Goal: Task Accomplishment & Management: Manage account settings

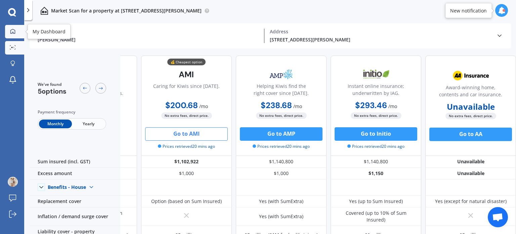
click at [12, 29] on icon at bounding box center [12, 31] width 5 height 5
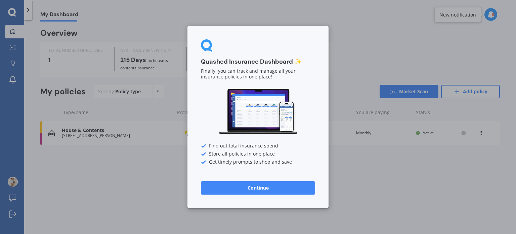
click at [265, 186] on button "Continue" at bounding box center [258, 187] width 114 height 13
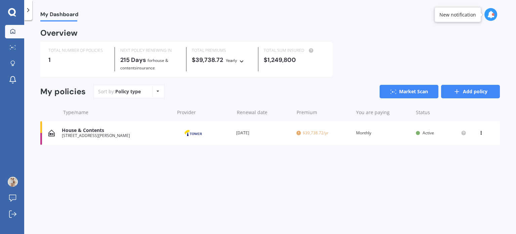
click at [465, 85] on div "Overview TOTAL NUMBER OF POLICIES 1 NEXT POLICY RENEWING [DATE] for House & Con…" at bounding box center [270, 95] width 460 height 131
click at [465, 88] on link "Add policy" at bounding box center [470, 91] width 59 height 13
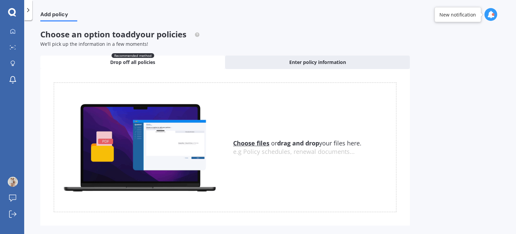
click at [13, 11] on icon at bounding box center [12, 12] width 8 height 9
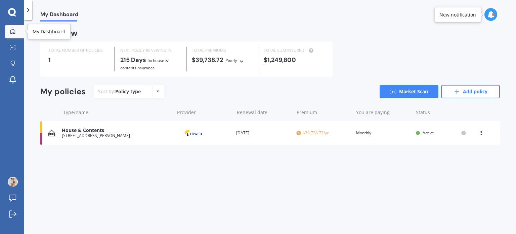
click at [15, 32] on icon at bounding box center [12, 31] width 5 height 5
click at [57, 14] on span "My Dashboard" at bounding box center [59, 15] width 38 height 9
